Goal: Task Accomplishment & Management: Manage account settings

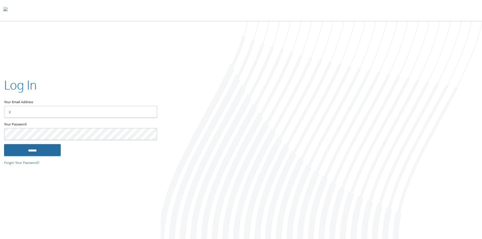
type input "**********"
click at [41, 154] on input "******" at bounding box center [32, 150] width 57 height 12
type input "**********"
click at [41, 152] on input "******" at bounding box center [32, 150] width 57 height 12
